Goal: Transaction & Acquisition: Purchase product/service

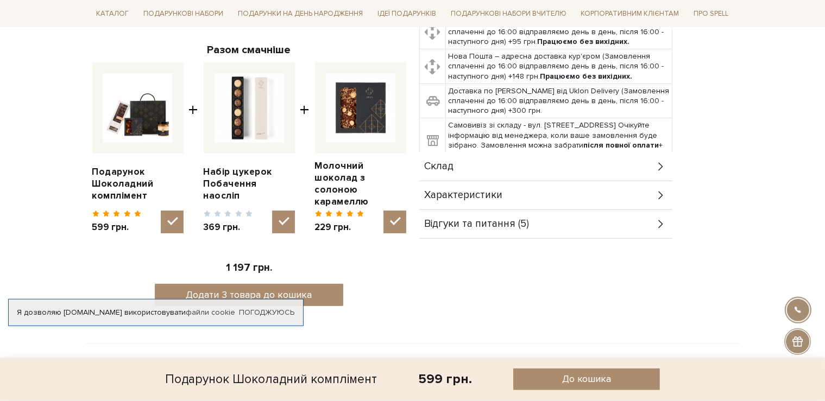
scroll to position [401, 0]
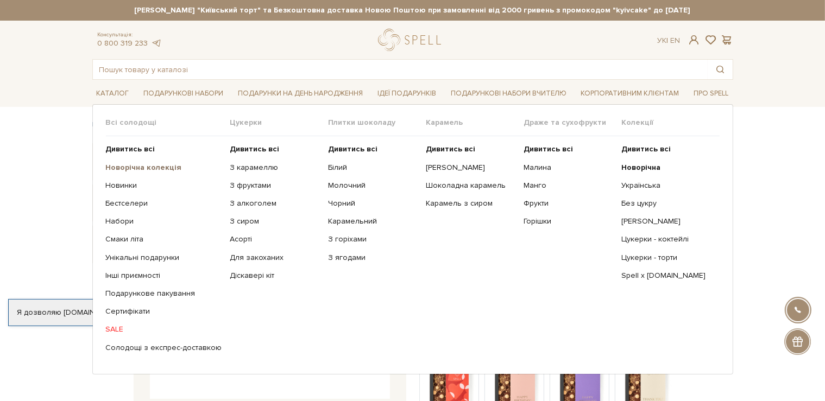
click at [133, 168] on b "Новорічна колекція" at bounding box center [144, 167] width 76 height 9
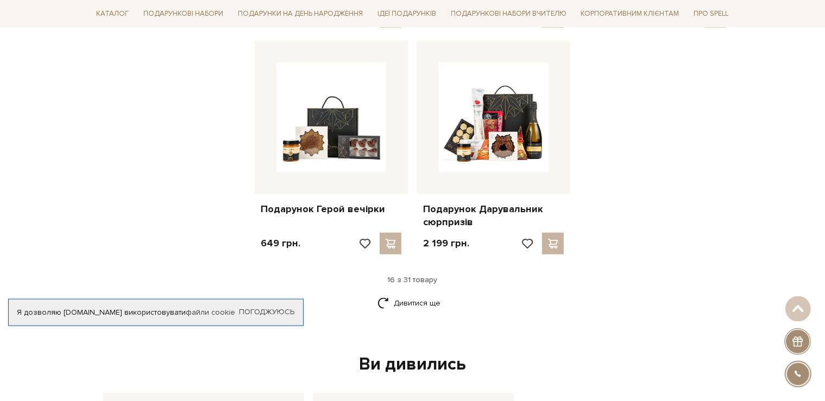
scroll to position [1318, 0]
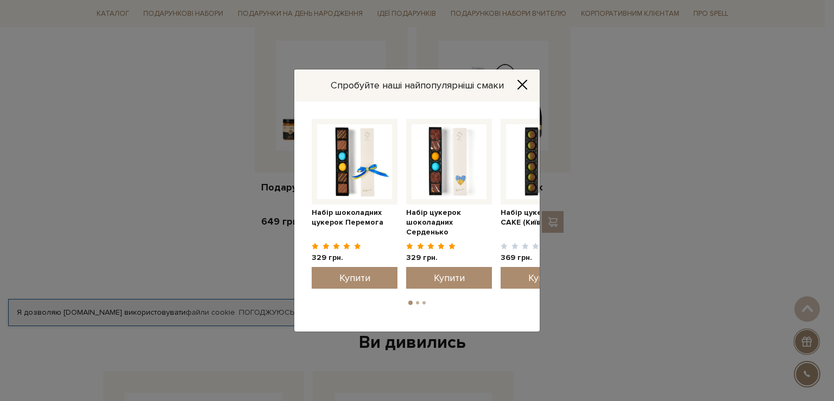
click at [529, 79] on button "Close" at bounding box center [522, 85] width 17 height 12
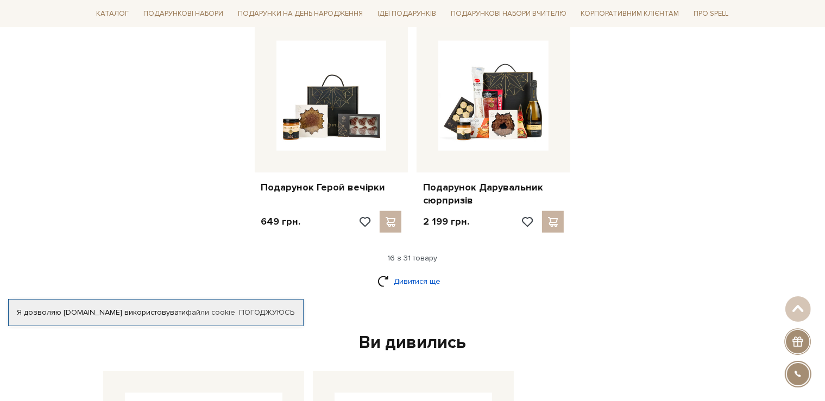
click at [419, 278] on link "Дивитися ще" at bounding box center [412, 281] width 71 height 19
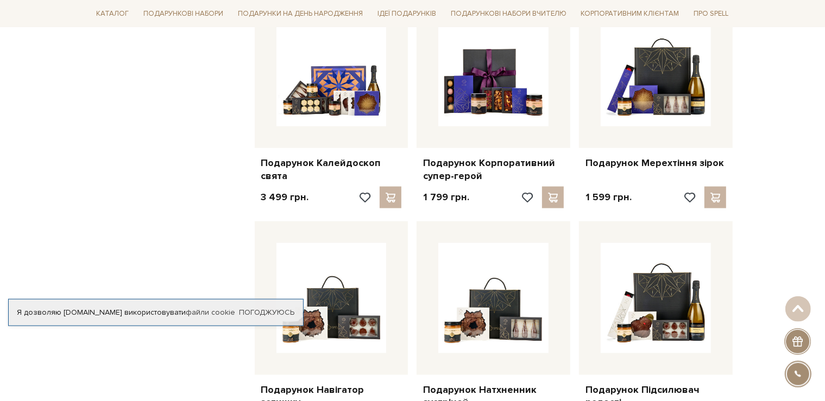
scroll to position [1548, 0]
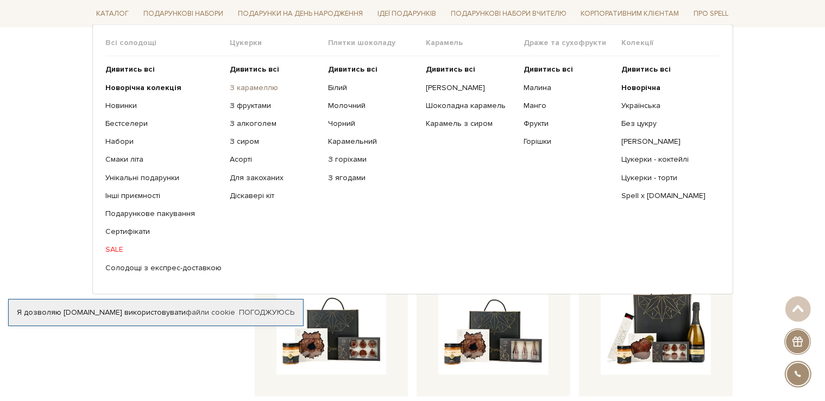
click at [242, 88] on link "З карамеллю" at bounding box center [275, 88] width 90 height 10
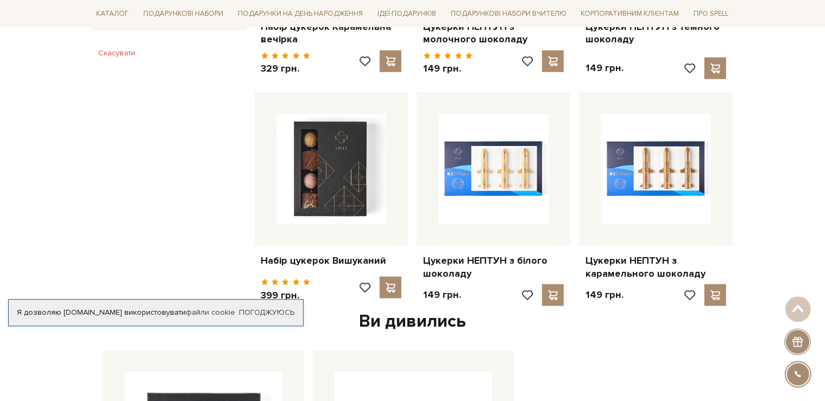
scroll to position [1089, 0]
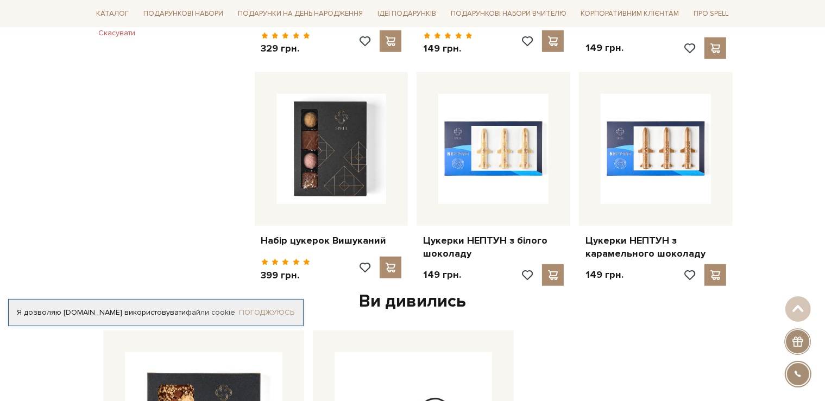
click at [278, 314] on link "Погоджуюсь" at bounding box center [266, 313] width 55 height 10
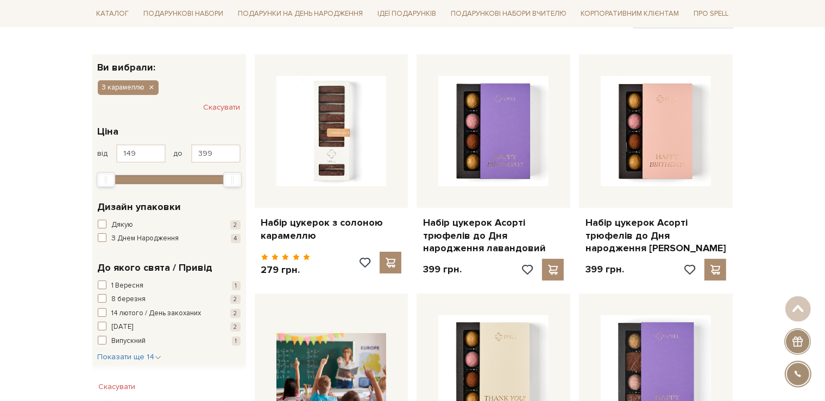
scroll to position [115, 0]
